Goal: Information Seeking & Learning: Learn about a topic

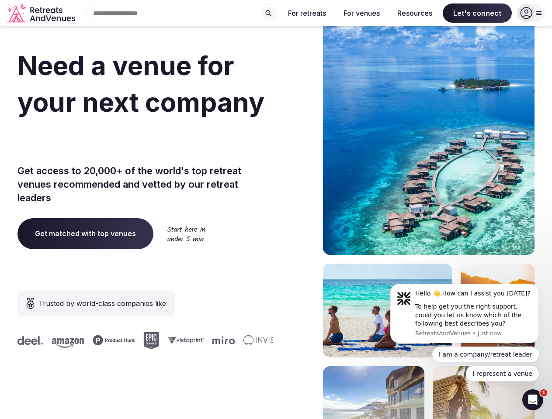
click at [276, 210] on div "Need a venue for your next company retreat? Get access to 20,000+ of the world'…" at bounding box center [275, 261] width 517 height 526
click at [182, 13] on div "Search Popular Destinations [GEOGRAPHIC_DATA], [GEOGRAPHIC_DATA] [GEOGRAPHIC_DA…" at bounding box center [178, 13] width 199 height 18
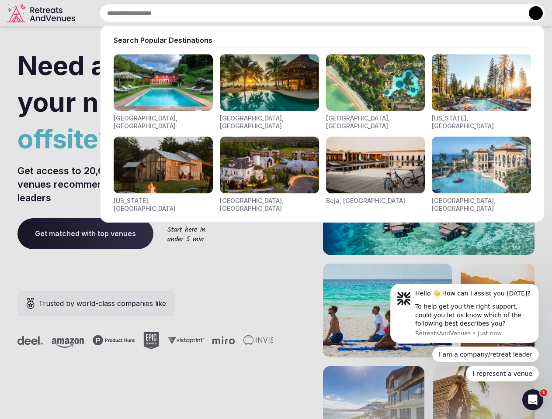
click at [268, 13] on input "text" at bounding box center [322, 13] width 445 height 18
click at [307, 13] on input "text" at bounding box center [322, 13] width 445 height 18
click at [361, 13] on input "text" at bounding box center [322, 13] width 445 height 18
click at [415, 13] on input "text" at bounding box center [322, 13] width 445 height 18
click at [477, 13] on input "text" at bounding box center [322, 13] width 445 height 18
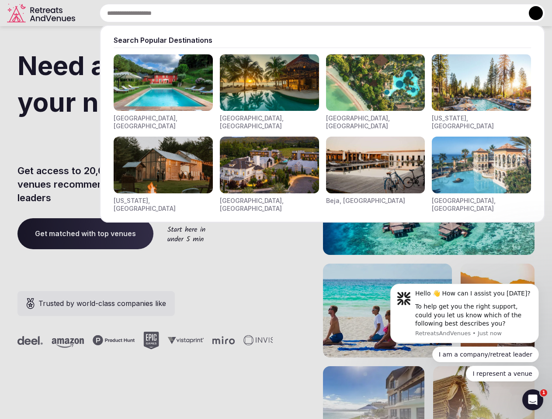
click at [531, 13] on button at bounding box center [536, 13] width 14 height 14
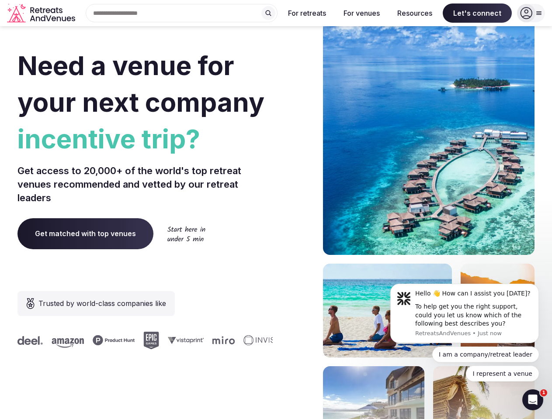
click at [464, 314] on div "To help get you the right support, could you let us know which of the following…" at bounding box center [473, 316] width 117 height 26
